Goal: Find specific page/section: Find specific page/section

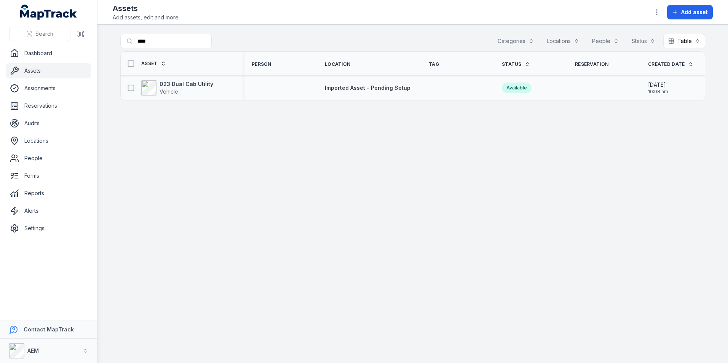
click at [221, 92] on div "D23 Dual Cab Utility Vehicle" at bounding box center [179, 87] width 110 height 15
click at [220, 92] on div "D23 Dual Cab Utility Vehicle" at bounding box center [179, 87] width 110 height 15
click at [204, 85] on strong "D23 Dual Cab Utility" at bounding box center [186, 84] width 54 height 8
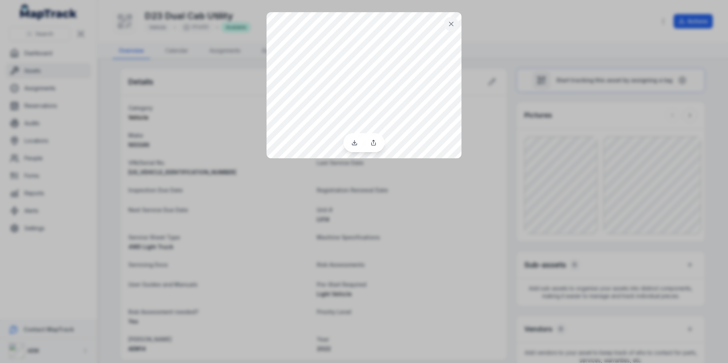
drag, startPoint x: 596, startPoint y: 134, endPoint x: 596, endPoint y: 179, distance: 45.7
click at [597, 180] on div at bounding box center [364, 181] width 728 height 363
click at [452, 26] on icon at bounding box center [451, 24] width 8 height 8
click at [446, 22] on button at bounding box center [451, 24] width 14 height 14
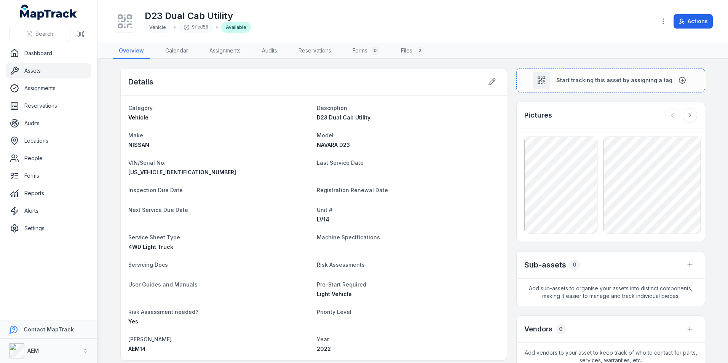
click at [556, 116] on div "Pictures" at bounding box center [611, 115] width 188 height 27
click at [607, 117] on div "Pictures" at bounding box center [611, 115] width 188 height 27
click at [542, 112] on h3 "Pictures" at bounding box center [538, 115] width 28 height 11
drag, startPoint x: 648, startPoint y: 235, endPoint x: 639, endPoint y: 324, distance: 89.5
click at [639, 324] on div "Vendors 0" at bounding box center [611, 329] width 188 height 27
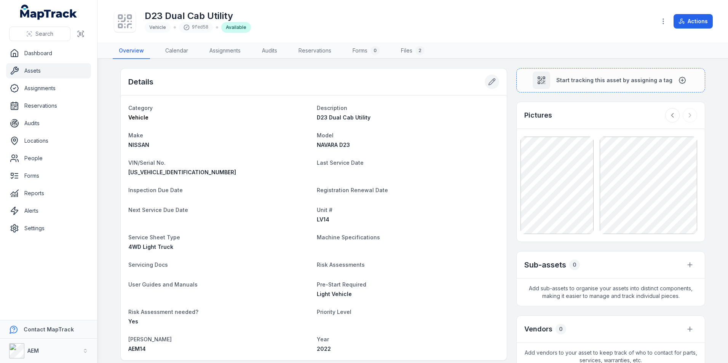
click at [485, 81] on button at bounding box center [492, 82] width 14 height 14
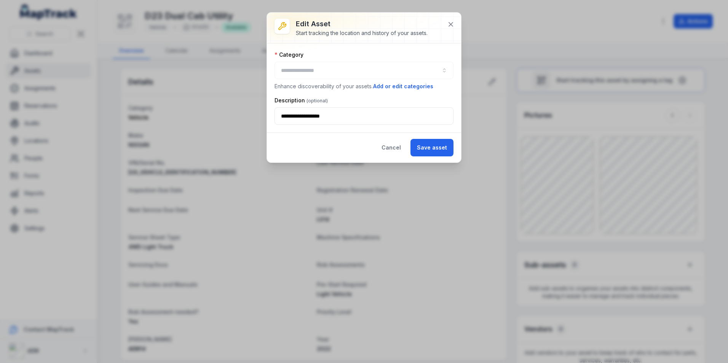
type input "*******"
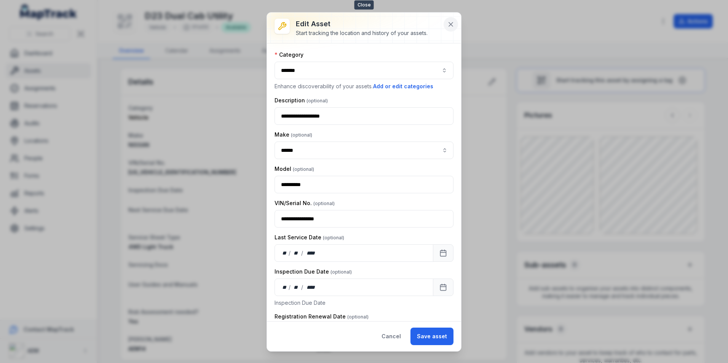
click at [451, 18] on button at bounding box center [450, 24] width 14 height 14
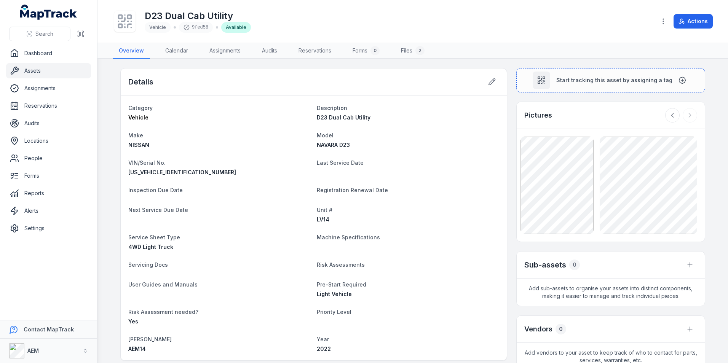
click at [676, 112] on div at bounding box center [681, 115] width 32 height 14
click at [671, 115] on icon at bounding box center [672, 115] width 2 height 4
click at [689, 116] on icon at bounding box center [690, 115] width 2 height 4
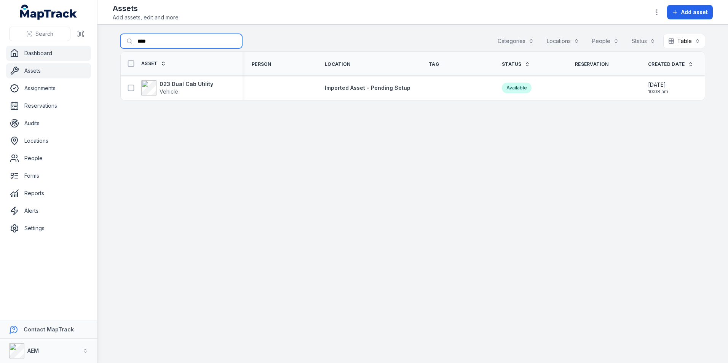
drag, startPoint x: 169, startPoint y: 46, endPoint x: 74, endPoint y: 48, distance: 94.8
click at [74, 48] on div "Search Dashboard Assets Assignments Reservations Audits Locations People Forms …" at bounding box center [364, 181] width 728 height 363
type input "****"
click at [187, 98] on div "Dual Cab Utility Vehicle" at bounding box center [182, 87] width 122 height 21
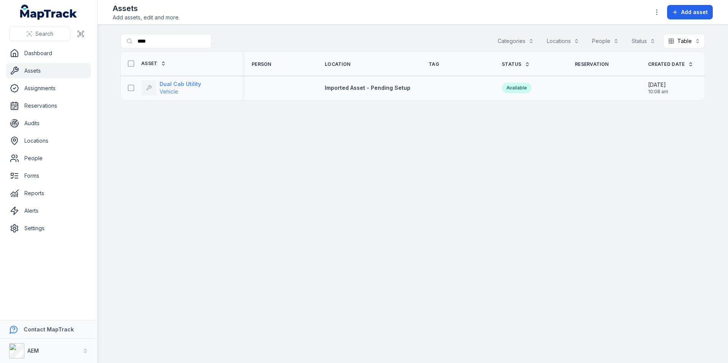
click at [191, 91] on span "Vehicle" at bounding box center [179, 92] width 41 height 8
click at [186, 81] on strong "Dual Cab Utility" at bounding box center [179, 84] width 41 height 8
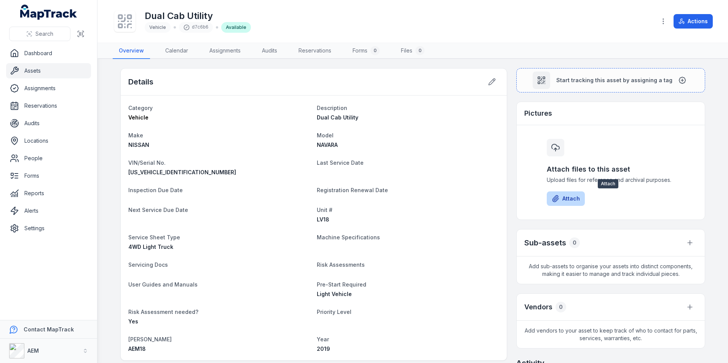
click at [573, 202] on button "Attach" at bounding box center [566, 198] width 38 height 14
